Goal: Task Accomplishment & Management: Manage account settings

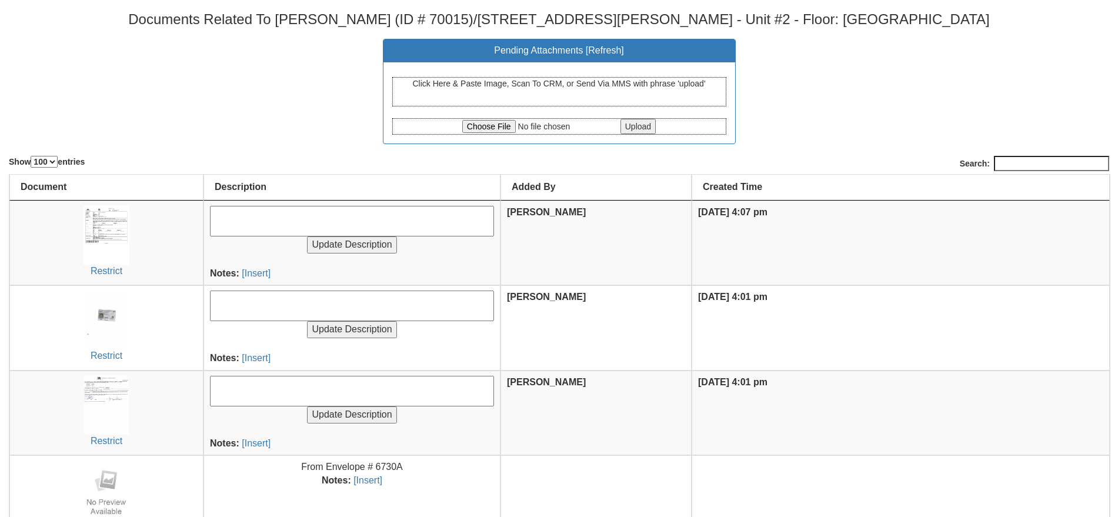
select select "100"
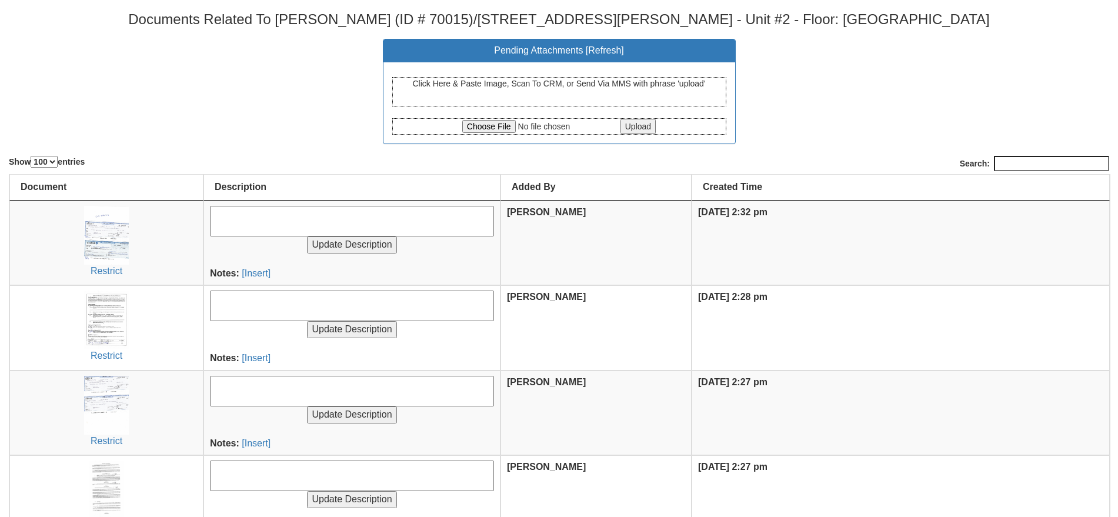
select select "100"
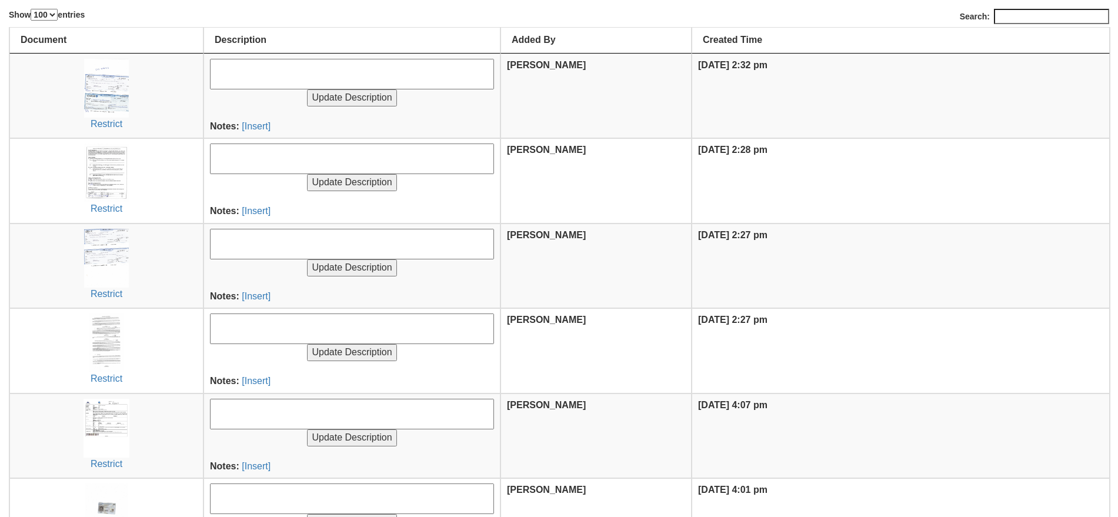
scroll to position [294, 0]
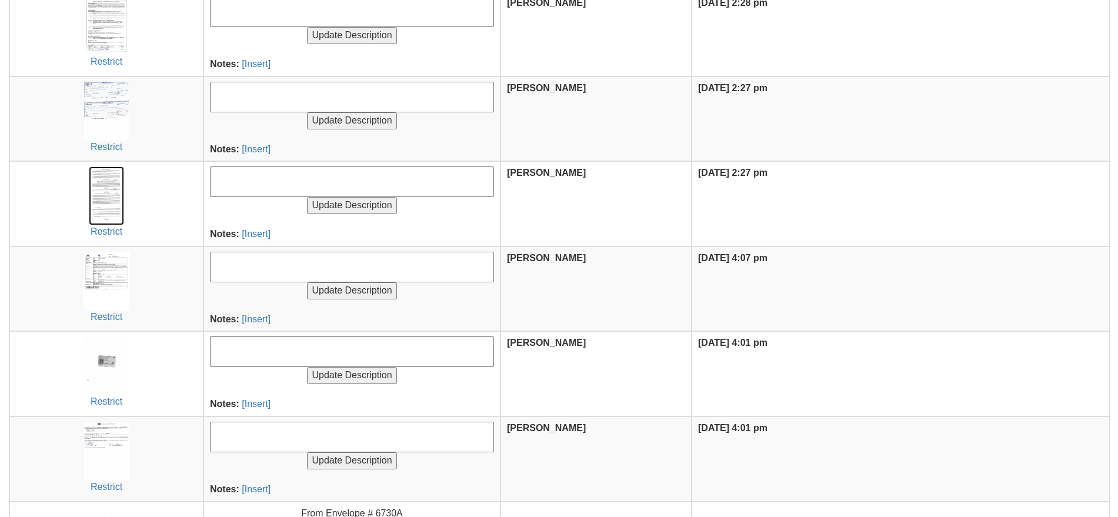
click at [108, 179] on img at bounding box center [106, 195] width 35 height 59
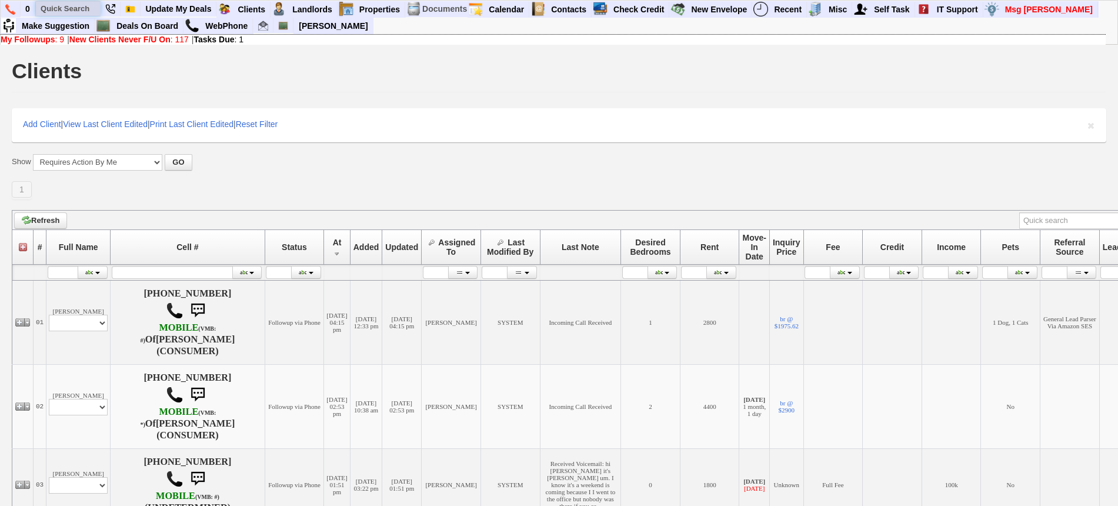
click at [71, 5] on input "text" at bounding box center [68, 8] width 65 height 15
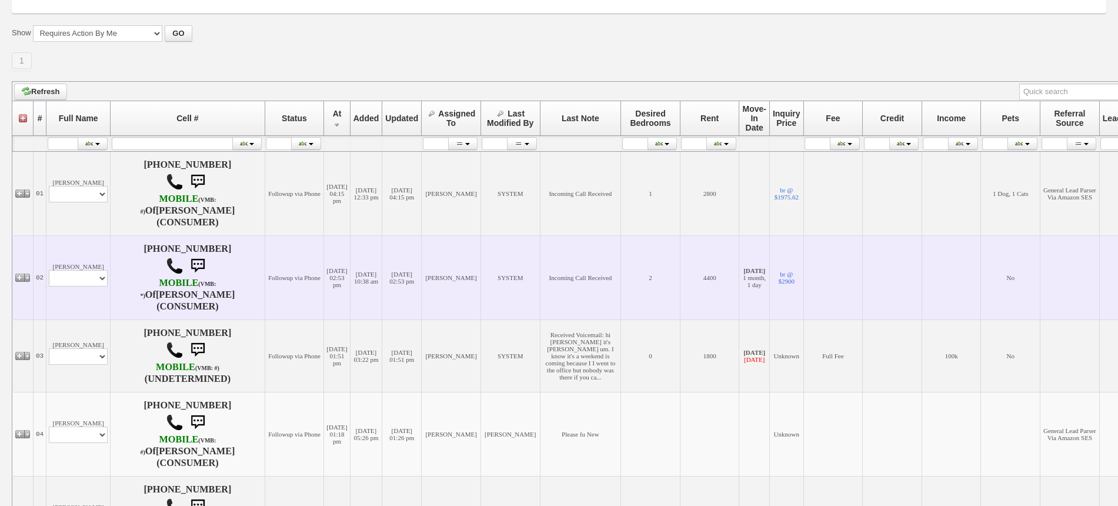
scroll to position [221, 0]
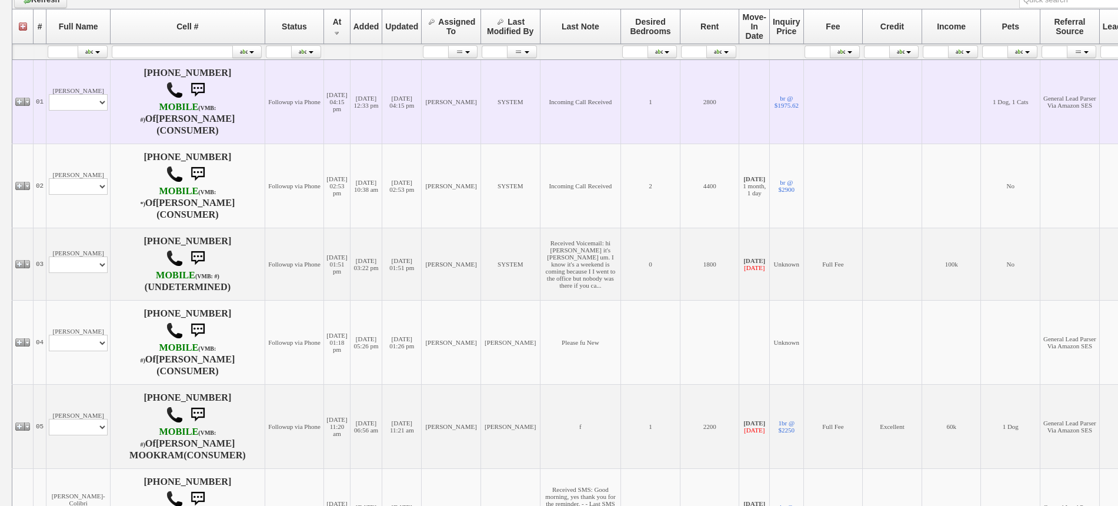
type input "aline"
click at [72, 111] on td "Aline Lascurain Profile Edit Print Email Externally (Will Not Be Tracked In CRM…" at bounding box center [78, 101] width 64 height 84
click at [78, 105] on select "Profile Edit Print Email Externally (Will Not Be Tracked In CRM) Closed Deals" at bounding box center [78, 102] width 59 height 16
select select "ChangeURL,/crm/custom/edit_client_form.php?redirect=%2Fcrm%2Fclients.php&id=162…"
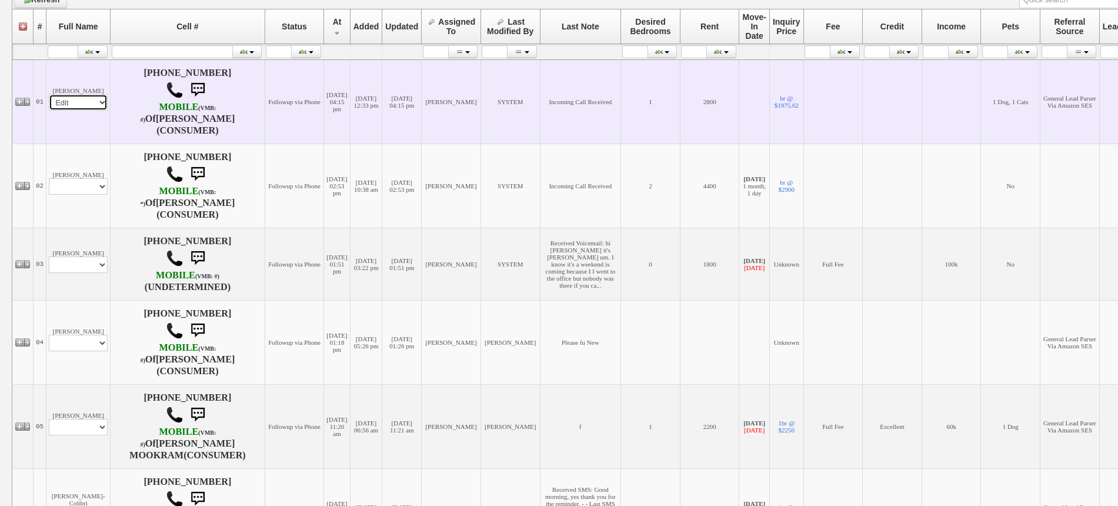
click at [49, 94] on select "Profile Edit Print Email Externally (Will Not Be Tracked In CRM) Closed Deals" at bounding box center [78, 102] width 59 height 16
select select
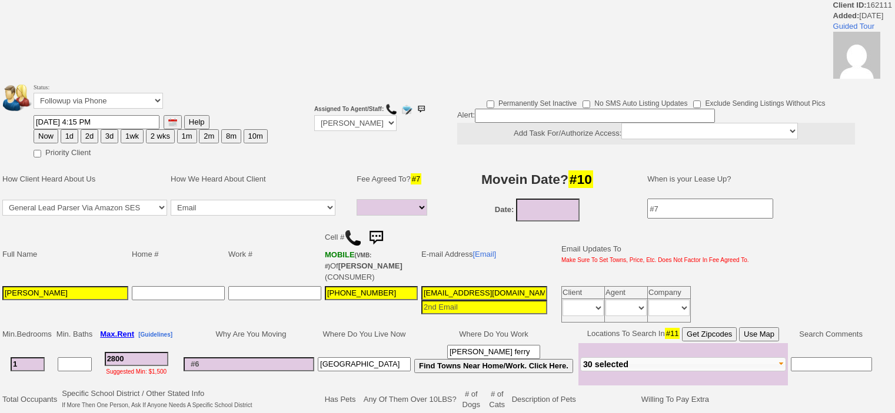
select select
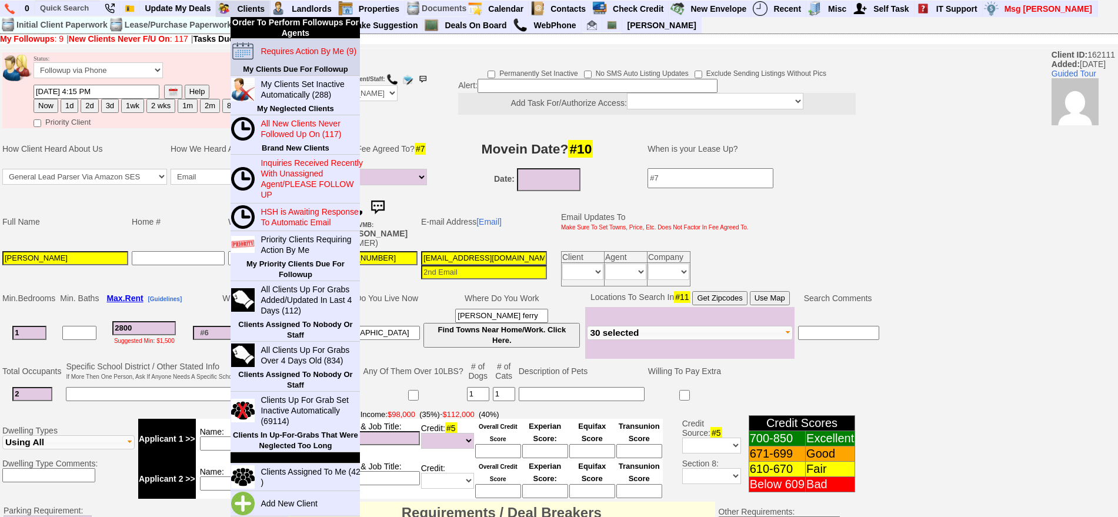
click at [281, 46] on blink "Requires Action By Me (9)" at bounding box center [309, 50] width 96 height 9
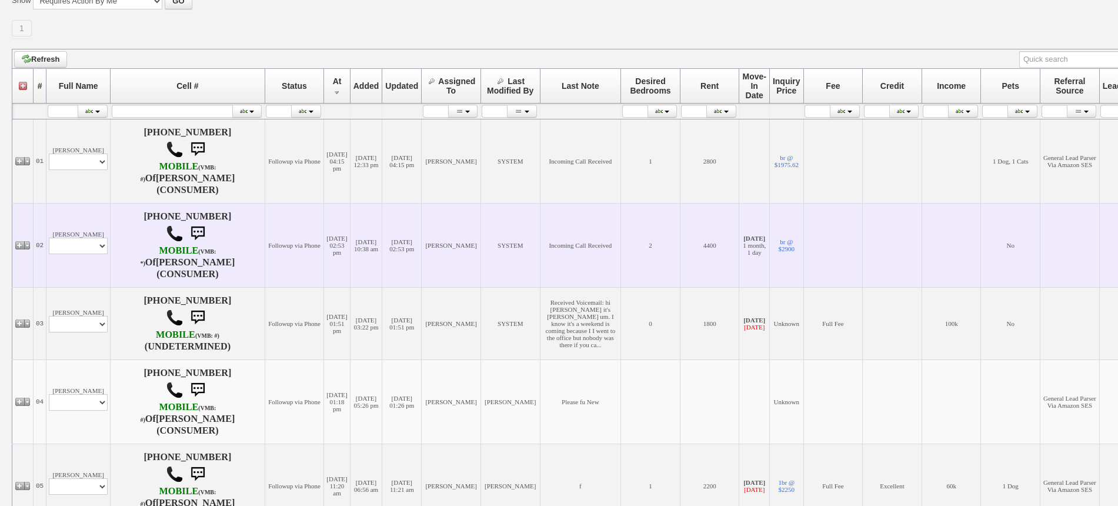
scroll to position [221, 0]
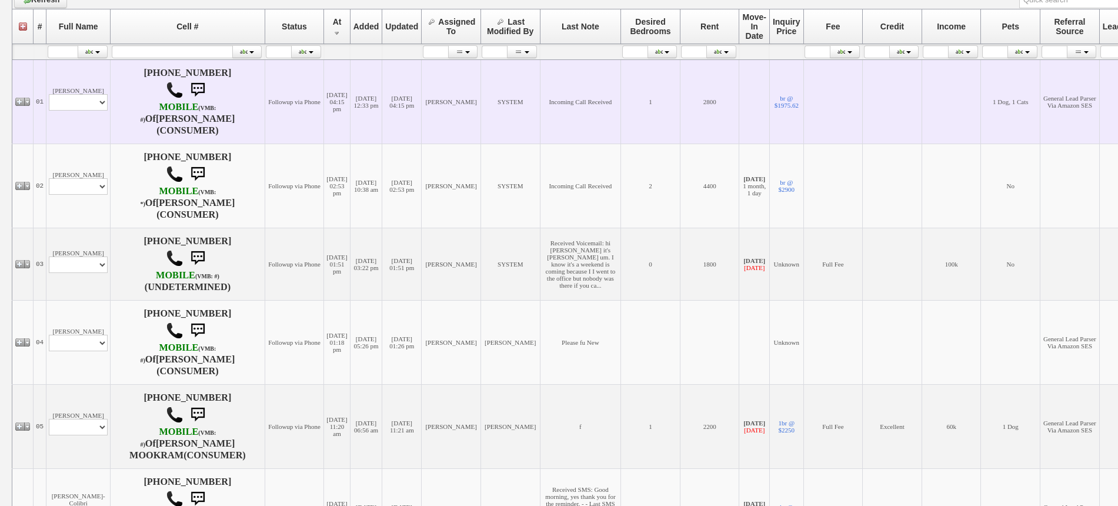
click at [82, 112] on td "Aline Lascurain Profile Edit Print Email Externally (Will Not Be Tracked In CRM…" at bounding box center [78, 101] width 64 height 84
click at [82, 109] on select "Profile Edit Print Email Externally (Will Not Be Tracked In CRM) Closed Deals" at bounding box center [78, 102] width 59 height 16
select select "ChangeURL,/crm/custom/edit_client_form.php?redirect=%2Fcrm%2Fclients.php&id=162…"
click at [49, 94] on select "Profile Edit Print Email Externally (Will Not Be Tracked In CRM) Closed Deals" at bounding box center [78, 102] width 59 height 16
select select
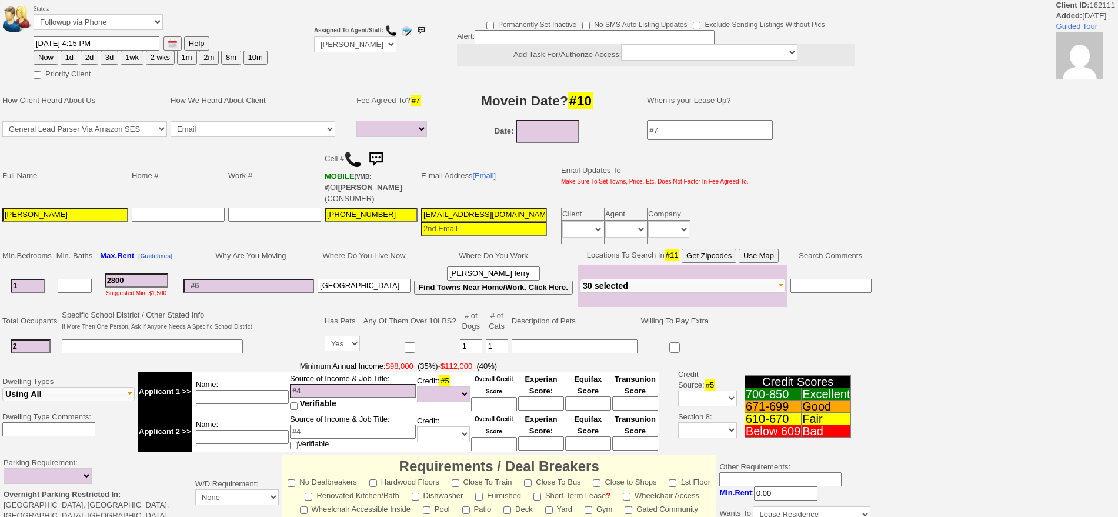
select select
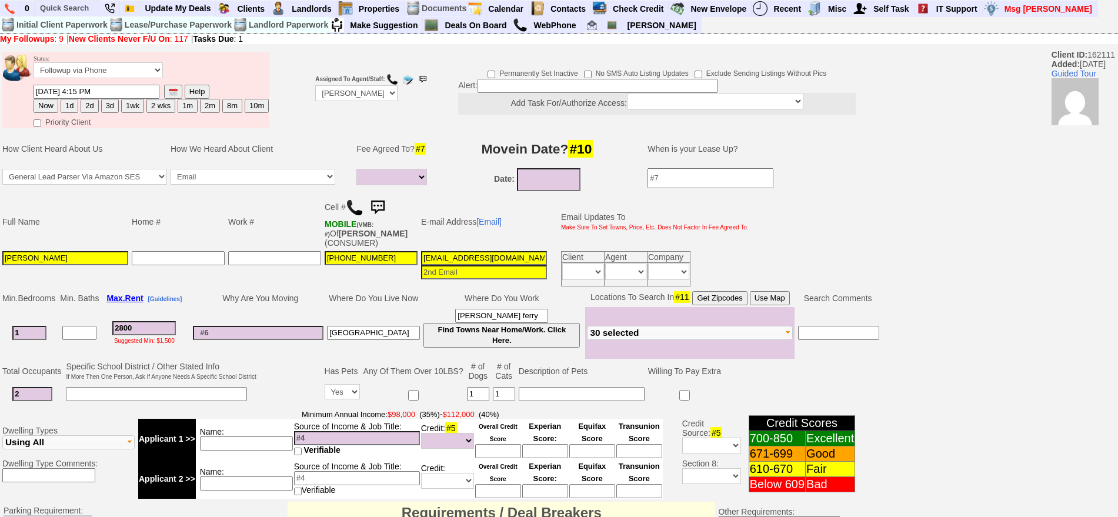
click at [384, 203] on img at bounding box center [378, 208] width 24 height 24
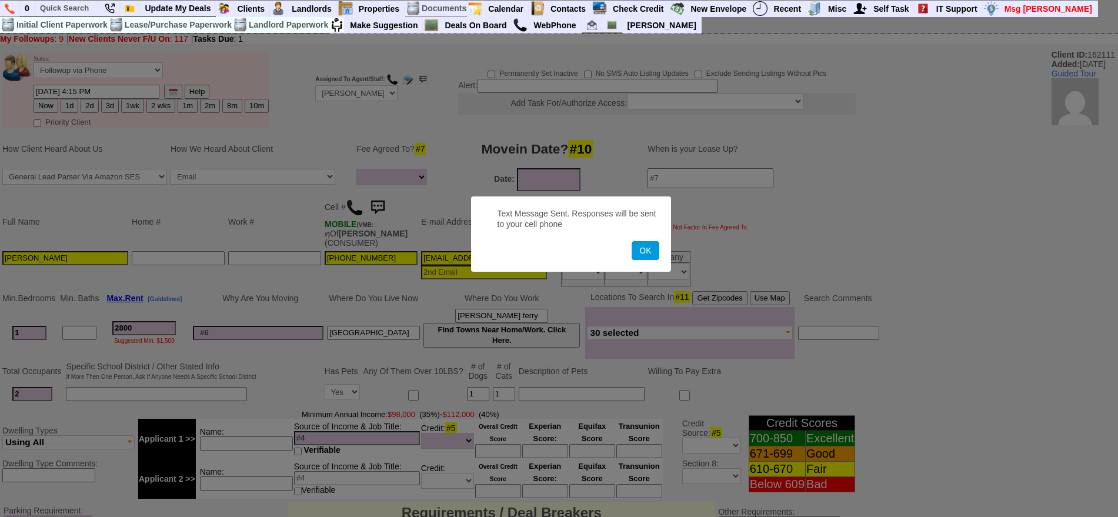
click at [632, 241] on button "OK" at bounding box center [645, 250] width 27 height 19
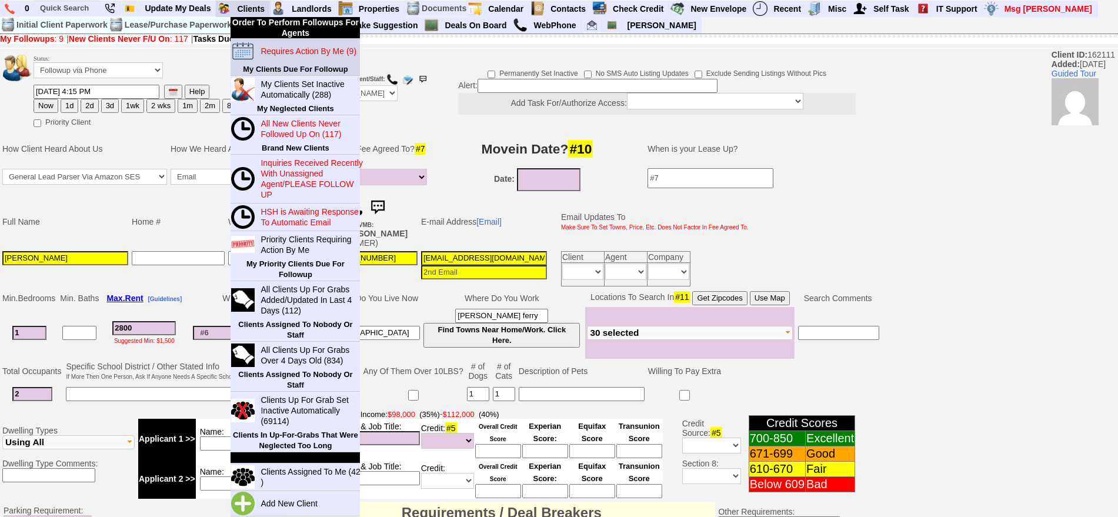
click at [299, 55] on blink "Requires Action By Me (9)" at bounding box center [309, 50] width 96 height 9
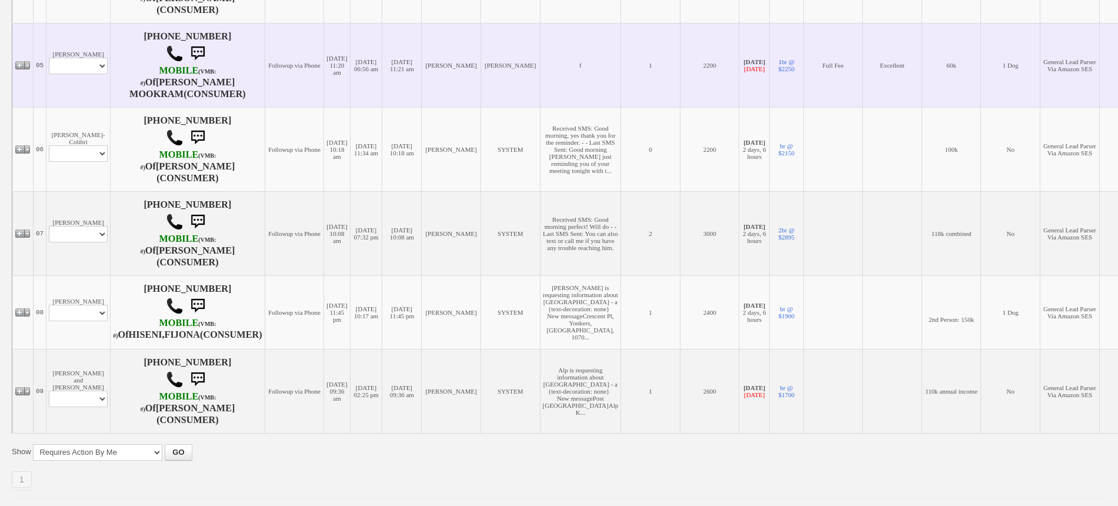
scroll to position [588, 0]
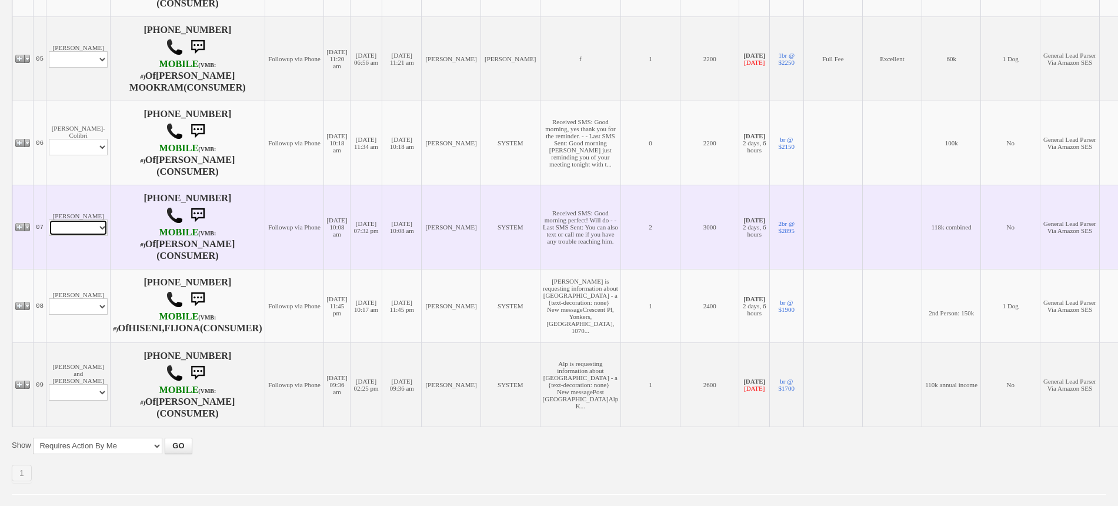
click at [84, 236] on select "Profile Edit Print Email Externally (Will Not Be Tracked In CRM) Closed Deals" at bounding box center [78, 227] width 59 height 16
select select "ChangeURL,/crm/custom/edit_client_form.php?redirect=%2Fcrm%2Fclients.php&id=167…"
click at [49, 236] on select "Profile Edit Print Email Externally (Will Not Be Tracked In CRM) Closed Deals" at bounding box center [78, 227] width 59 height 16
select select
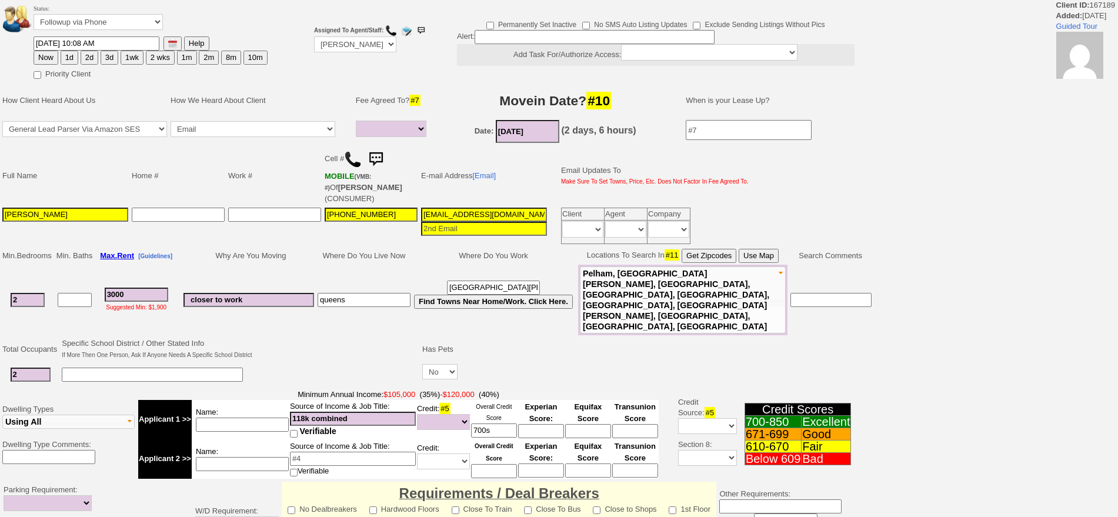
select select
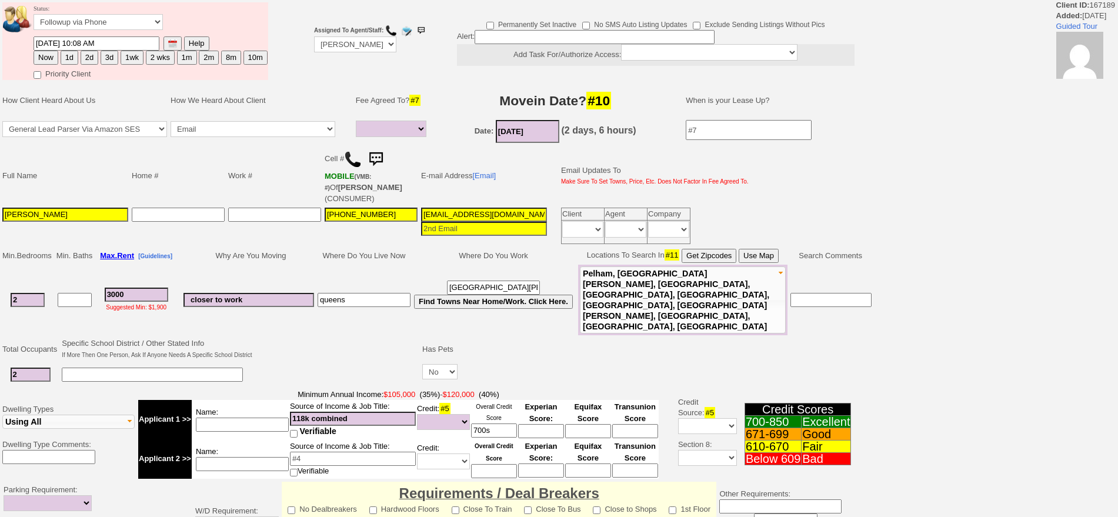
click at [260, 62] on button "10m" at bounding box center [255, 58] width 24 height 14
type input "06/29/2026 05:03 PM"
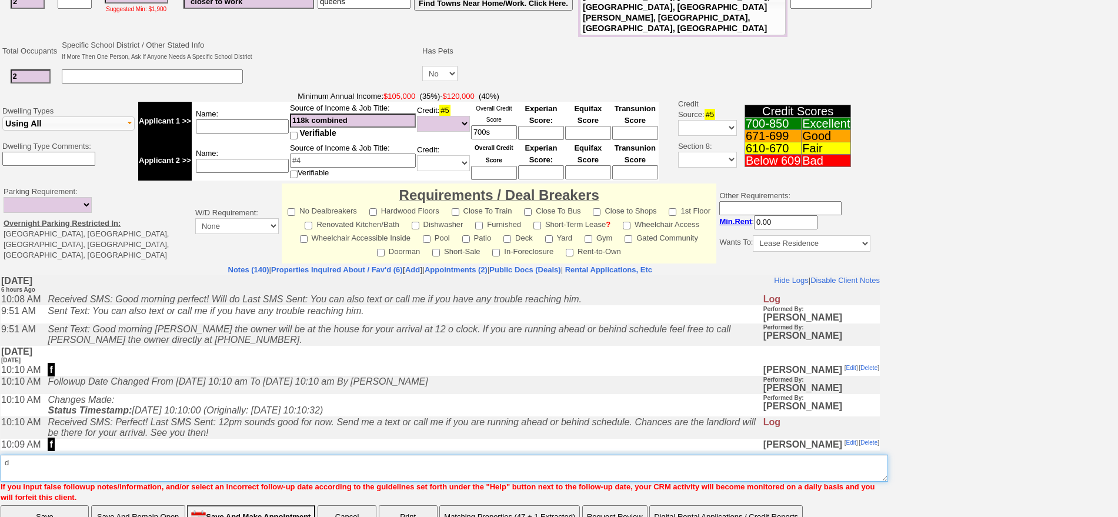
click at [521, 455] on textarea "Insert New Note Here" at bounding box center [445, 468] width 888 height 27
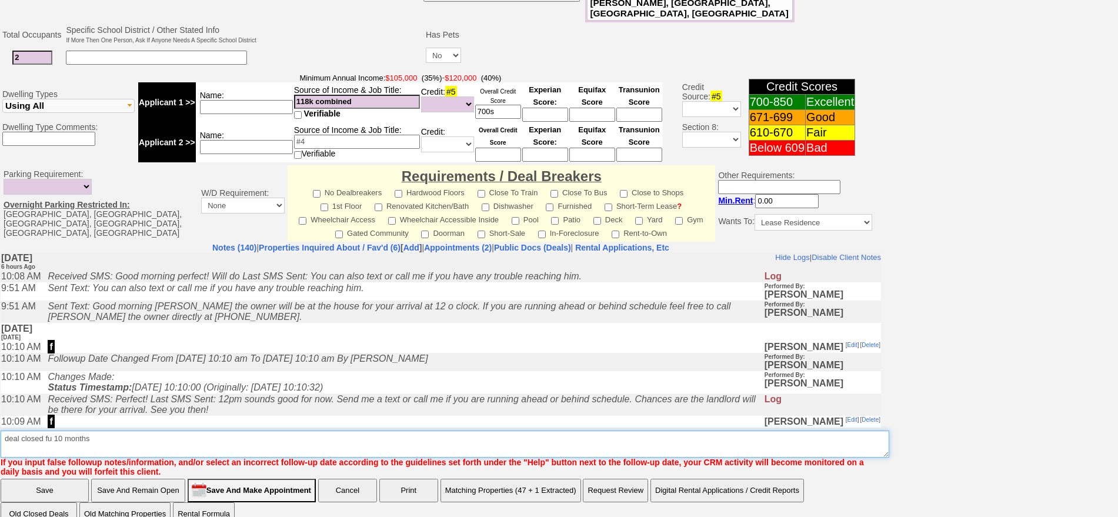
type textarea "deal closed fu 10 months"
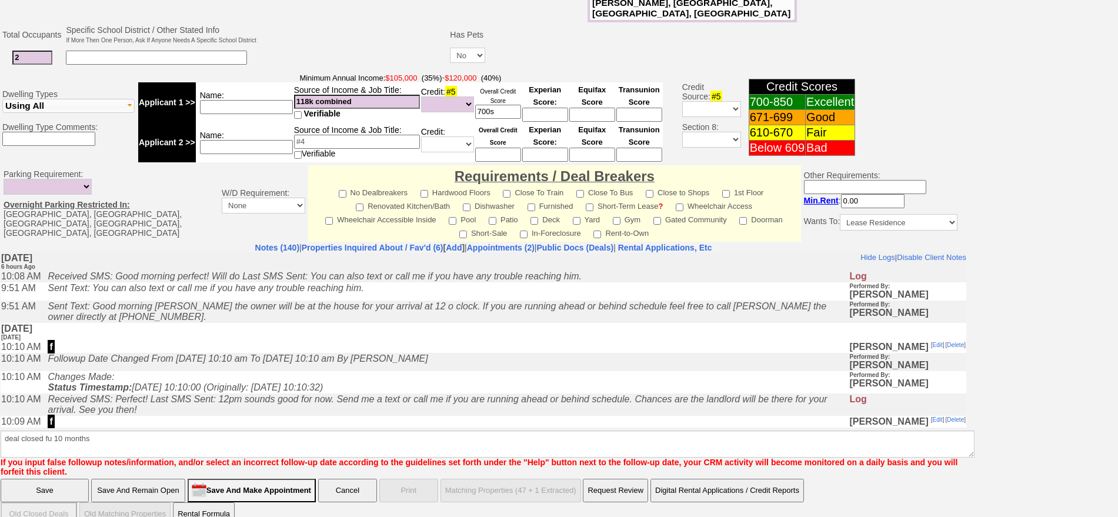
click input "Save" at bounding box center [45, 491] width 88 height 24
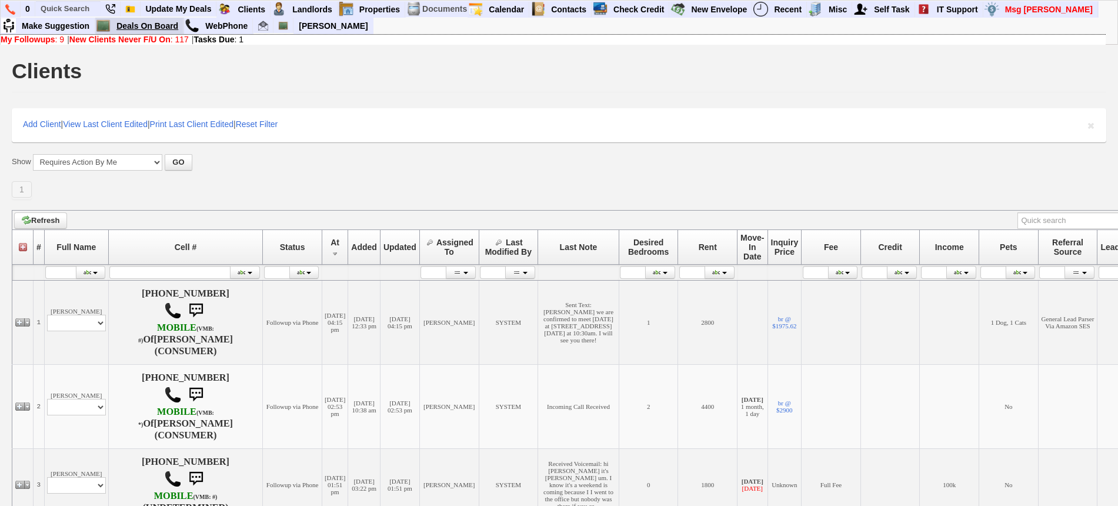
click at [158, 22] on link "Deals On Board" at bounding box center [148, 25] width 72 height 15
